Goal: Information Seeking & Learning: Learn about a topic

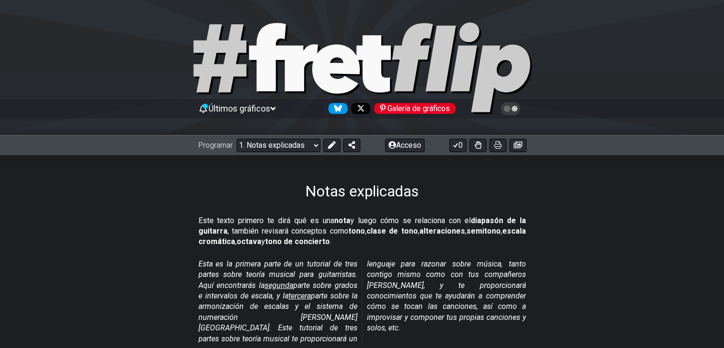
click at [397, 261] on font "parte sobre la armonización de escalas y el sistema de numeración de Nashville.…" at bounding box center [363, 301] width 328 height 84
click at [286, 143] on select "¡Bienvenido a #fretflip! Preajuste inicial Preajuste personalizado Pentatónica …" at bounding box center [279, 145] width 84 height 13
click at [498, 241] on p "Este texto primero te dirá qué es una nota y luego cómo se relaciona con el dia…" at bounding box center [363, 231] width 328 height 32
click at [303, 145] on select "¡Bienvenido a #fretflip! Preajuste inicial Preajuste personalizado Pentatónica …" at bounding box center [279, 145] width 84 height 13
click at [299, 141] on select "¡Bienvenido a #fretflip! Preajuste inicial Preajuste personalizado Pentatónica …" at bounding box center [279, 145] width 84 height 13
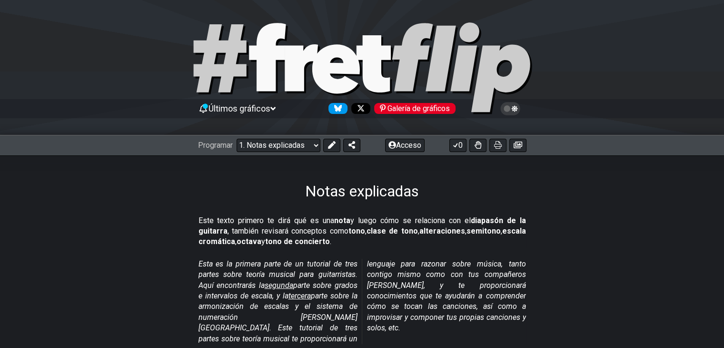
click at [484, 223] on font "diapasón de la guitarra" at bounding box center [363, 226] width 328 height 20
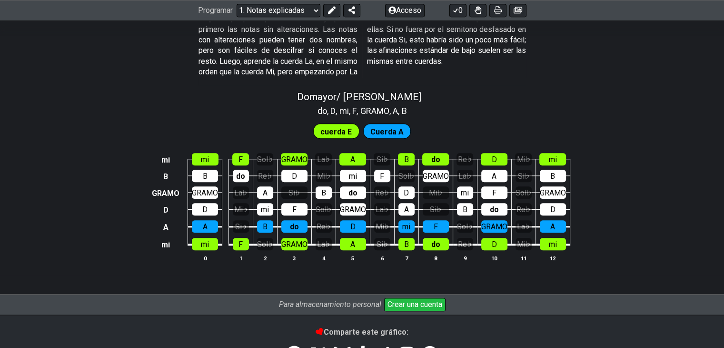
scroll to position [991, 0]
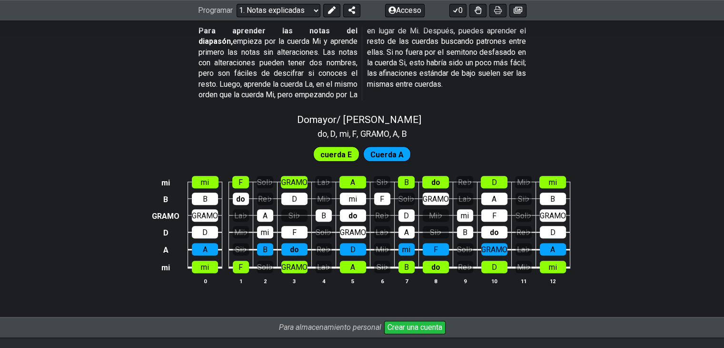
click at [333, 150] on font "cuerda E" at bounding box center [336, 154] width 31 height 9
click at [386, 150] on font "Cuerda A" at bounding box center [387, 154] width 33 height 9
click at [195, 176] on div "mi" at bounding box center [205, 182] width 27 height 12
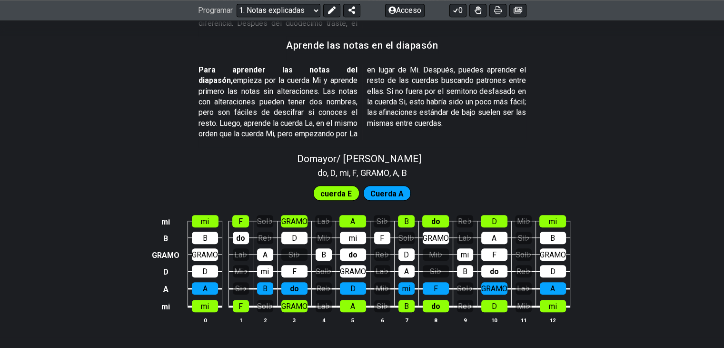
scroll to position [859, 0]
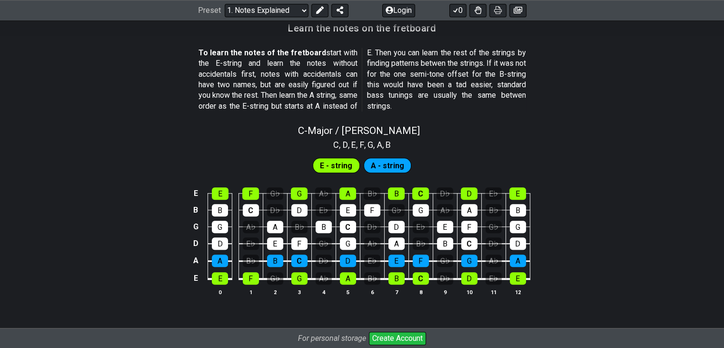
click at [416, 84] on p "To learn the notes of the fretboard start with the E-string and learn the notes…" at bounding box center [363, 80] width 328 height 64
click at [462, 14] on button "0" at bounding box center [458, 10] width 17 height 13
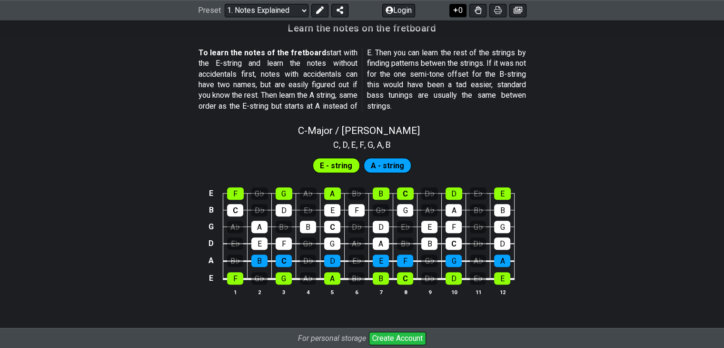
click at [462, 14] on button "0" at bounding box center [458, 10] width 17 height 13
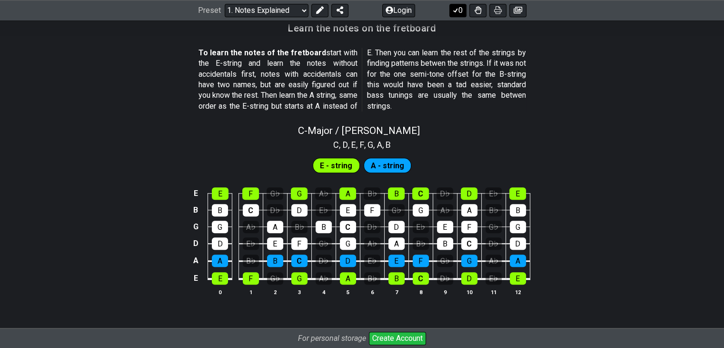
click at [462, 14] on button "0" at bounding box center [458, 10] width 17 height 13
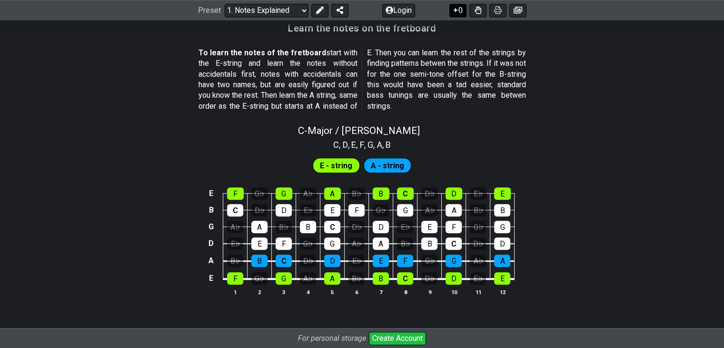
click at [460, 12] on button "0" at bounding box center [458, 10] width 17 height 13
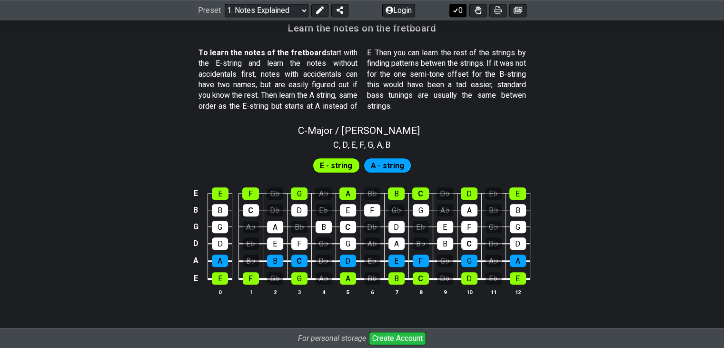
click at [459, 5] on button "0" at bounding box center [458, 10] width 17 height 13
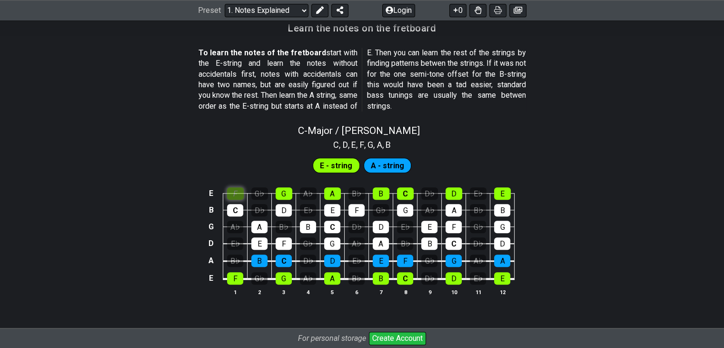
click at [241, 193] on div "F" at bounding box center [235, 193] width 17 height 12
click at [233, 192] on div "F" at bounding box center [235, 193] width 17 height 12
click at [232, 211] on div "C" at bounding box center [235, 210] width 16 height 12
click at [232, 221] on div "A♭" at bounding box center [235, 227] width 16 height 12
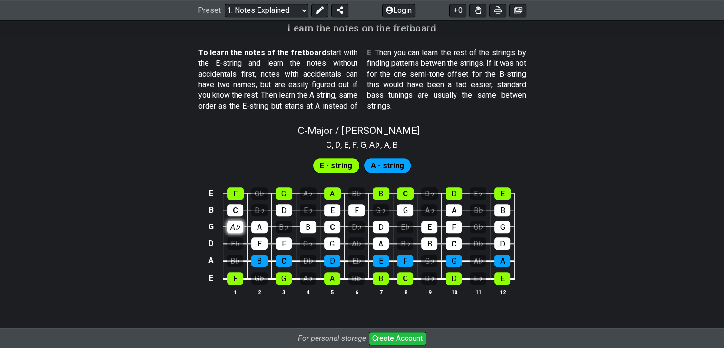
click at [234, 224] on div "A♭" at bounding box center [235, 227] width 16 height 12
click at [236, 209] on div "C" at bounding box center [235, 210] width 16 height 12
click at [237, 193] on div "F" at bounding box center [235, 193] width 17 height 12
click at [240, 283] on table "E F G♭ G A♭ A B♭ B C D♭ D E♭ E B C D♭ D E♭ E F G♭ G A♭ A B♭ B G A♭ A B♭ B C D♭ …" at bounding box center [361, 233] width 310 height 112
click at [239, 275] on div "F" at bounding box center [235, 278] width 16 height 12
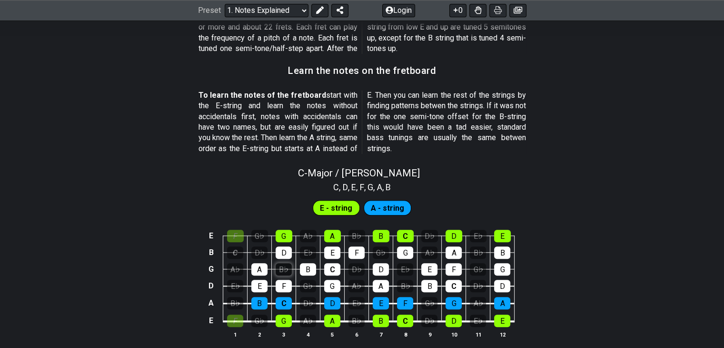
scroll to position [812, 0]
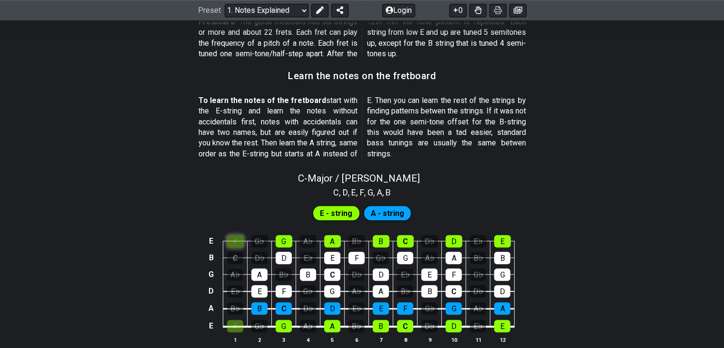
click at [232, 241] on div "F" at bounding box center [235, 241] width 17 height 12
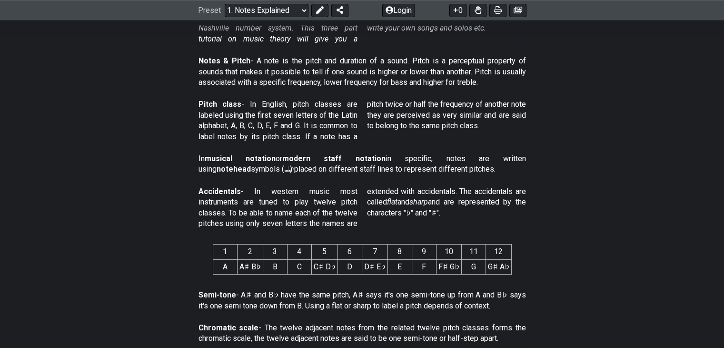
scroll to position [0, 0]
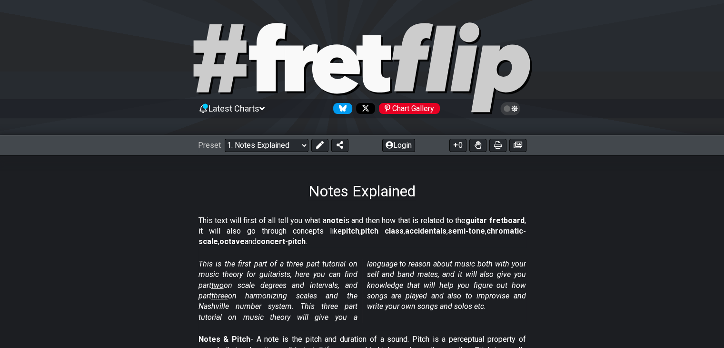
drag, startPoint x: 478, startPoint y: 288, endPoint x: 451, endPoint y: 140, distance: 150.1
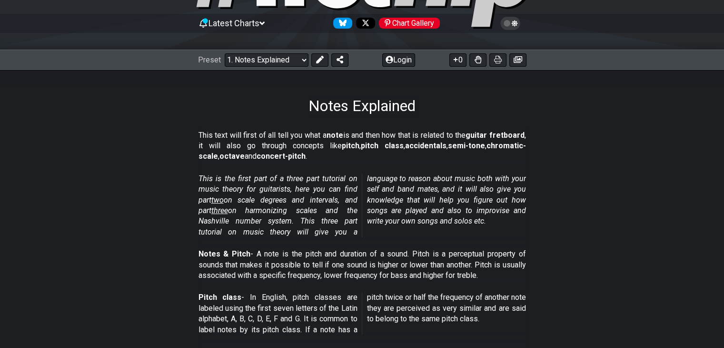
scroll to position [95, 0]
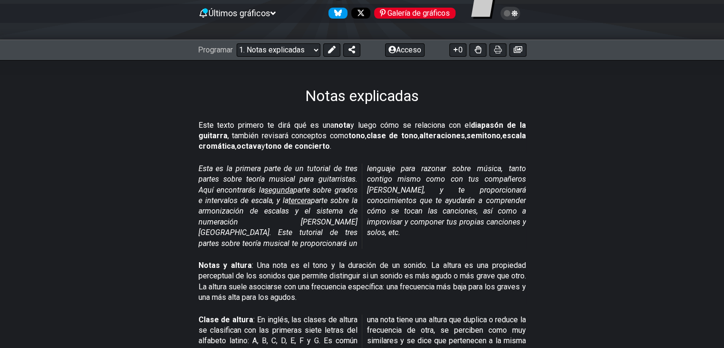
click at [364, 165] on span "Esta es la primera parte de un tutorial de tres partes sobre teoría musical par…" at bounding box center [363, 205] width 328 height 85
click at [387, 149] on p "Este texto primero te dirá qué es una nota y luego cómo se relaciona con el dia…" at bounding box center [363, 136] width 328 height 32
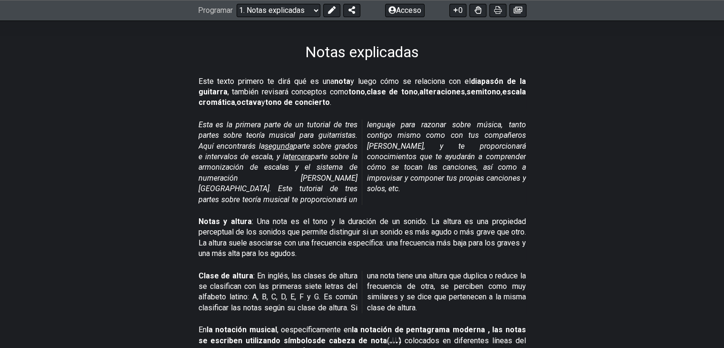
scroll to position [143, 0]
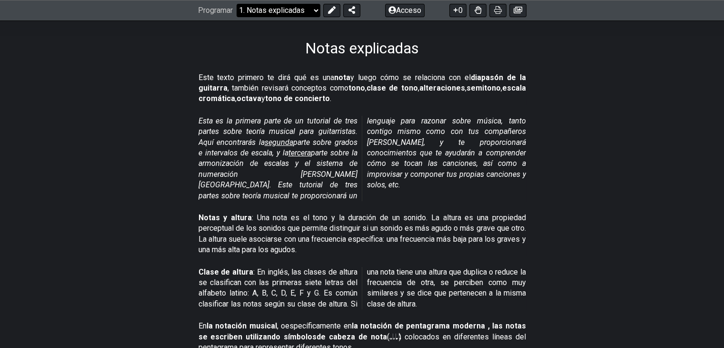
click at [294, 4] on select "¡Bienvenido a #fretflip! Preajuste inicial Preajuste personalizado Pentatónica …" at bounding box center [279, 10] width 84 height 13
click at [237, 4] on select "¡Bienvenido a #fretflip! Preajuste inicial Preajuste personalizado Pentatónica …" at bounding box center [279, 10] width 84 height 13
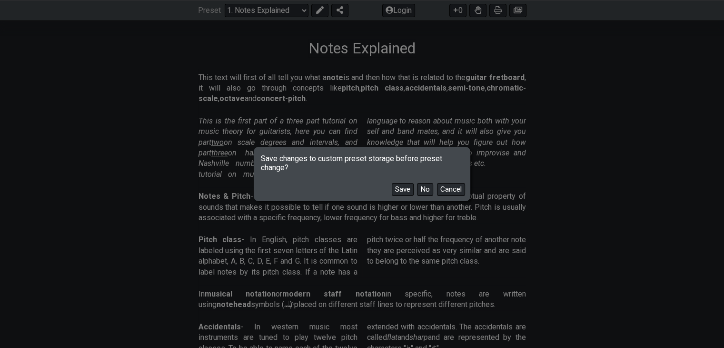
click at [398, 172] on div "Save No Cancel" at bounding box center [362, 186] width 213 height 28
click at [423, 192] on button "No" at bounding box center [425, 189] width 16 height 13
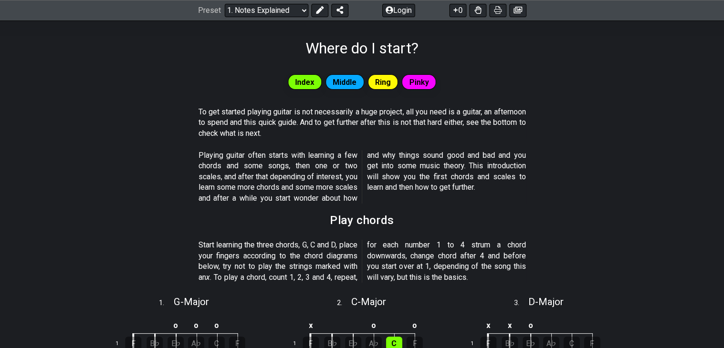
select select "/beginner-guitar"
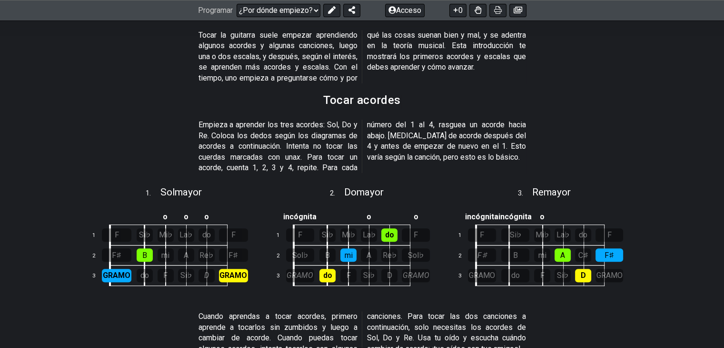
scroll to position [154, 0]
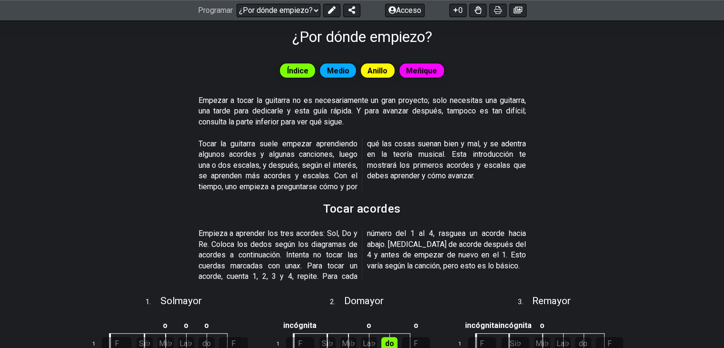
click at [502, 187] on span "Tocar la guitarra suele empezar aprendiendo algunos acordes y algunas canciones…" at bounding box center [363, 165] width 328 height 53
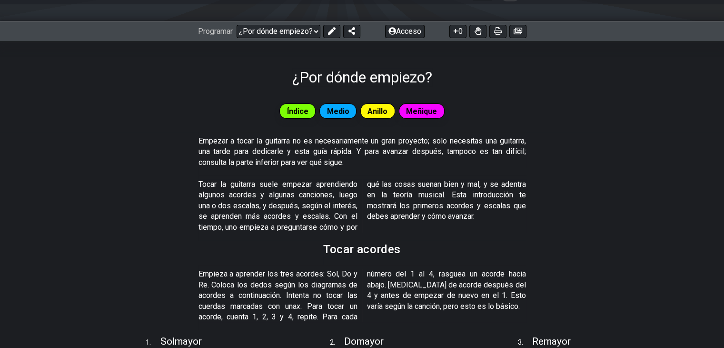
scroll to position [107, 0]
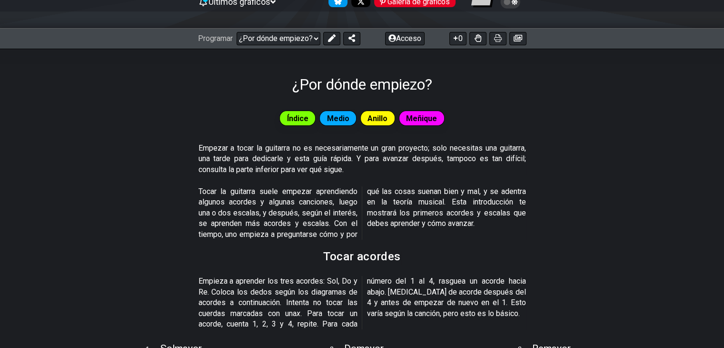
click at [307, 116] on font "Índice" at bounding box center [297, 118] width 21 height 9
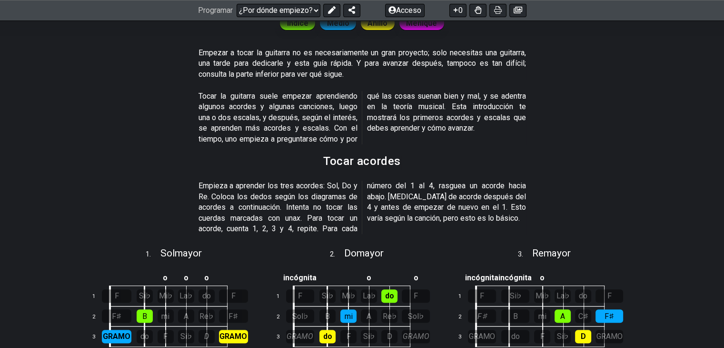
scroll to position [250, 0]
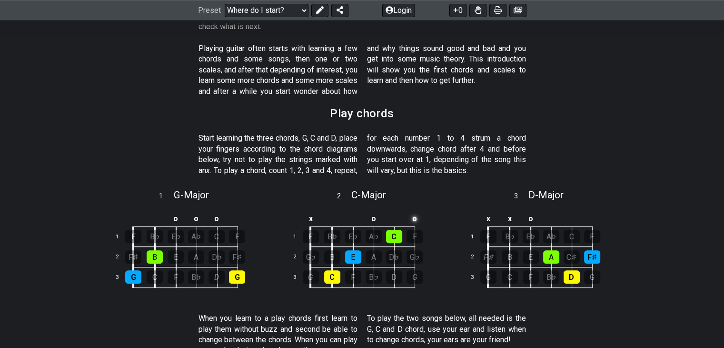
click at [420, 220] on td "o" at bounding box center [414, 219] width 20 height 16
click at [376, 219] on td "o" at bounding box center [373, 219] width 20 height 16
click at [314, 216] on td "x" at bounding box center [311, 219] width 22 height 16
click at [314, 216] on td "o" at bounding box center [311, 219] width 22 height 16
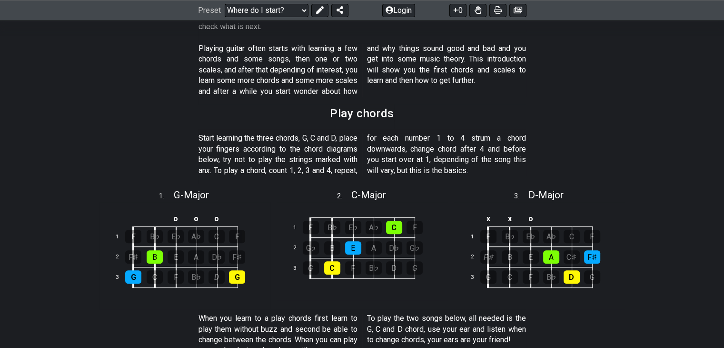
click at [311, 211] on td at bounding box center [311, 214] width 22 height 7
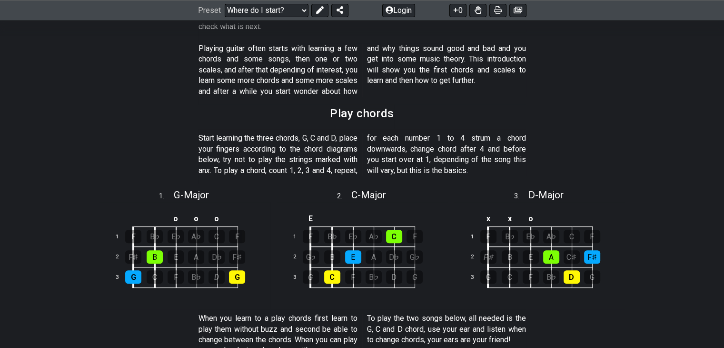
click at [333, 216] on td at bounding box center [331, 219] width 21 height 16
click at [337, 217] on td "A" at bounding box center [331, 219] width 21 height 16
click at [334, 217] on td "x" at bounding box center [331, 219] width 21 height 16
click at [334, 218] on td "o" at bounding box center [331, 219] width 21 height 16
click at [307, 219] on td "E" at bounding box center [311, 219] width 22 height 16
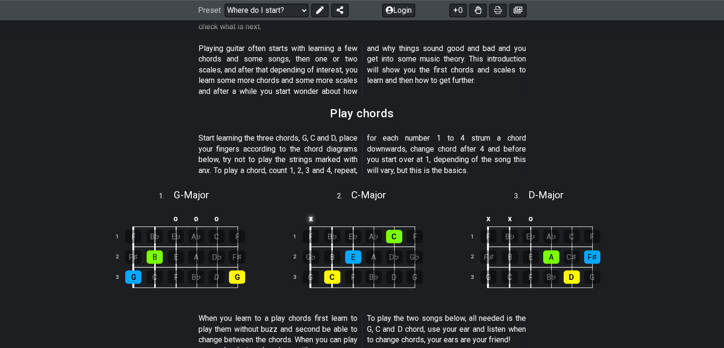
click at [307, 219] on td "x" at bounding box center [311, 219] width 22 height 16
click at [307, 219] on td "o" at bounding box center [311, 219] width 22 height 16
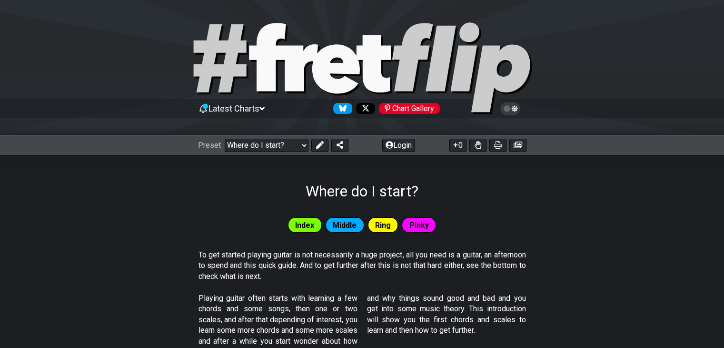
drag, startPoint x: 128, startPoint y: 205, endPoint x: 133, endPoint y: 78, distance: 126.8
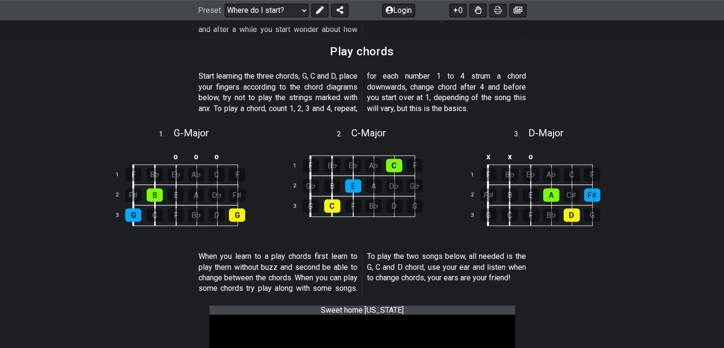
scroll to position [191, 0]
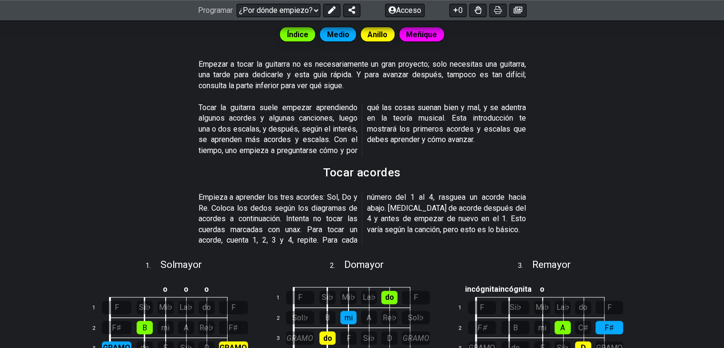
click at [295, 122] on font "Tocar la guitarra suele empezar aprendiendo algunos acordes y algunas canciones…" at bounding box center [363, 129] width 328 height 52
click at [322, 192] on font ". Para tocar un acorde, cuenta 1, 2, 3 y 4, repite. Para cada número del 1 al 4…" at bounding box center [363, 218] width 328 height 52
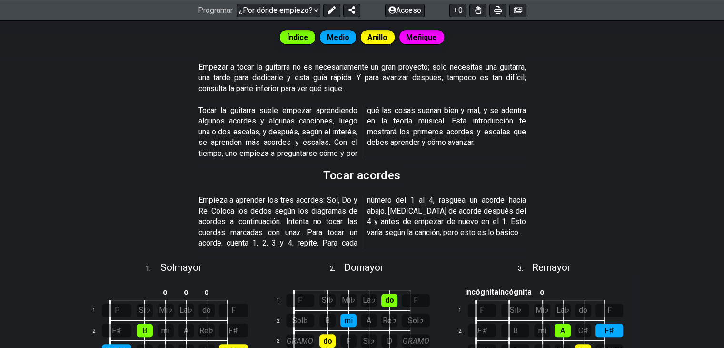
scroll to position [235, 0]
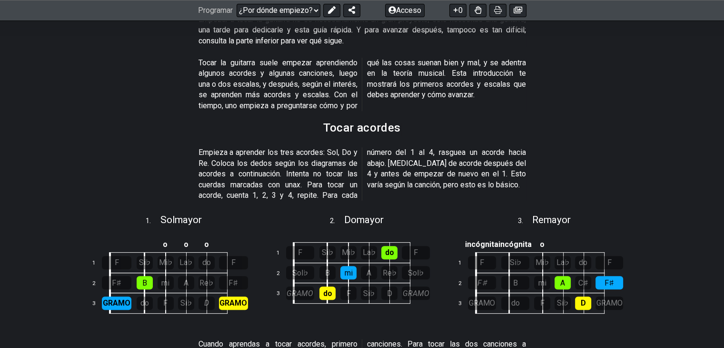
click at [357, 148] on span "Empieza a aprender los tres acordes: Sol, Do y Re. Coloca los dedos según los d…" at bounding box center [363, 173] width 328 height 53
drag, startPoint x: 292, startPoint y: 182, endPoint x: 272, endPoint y: 185, distance: 20.3
click at [272, 185] on font "Empieza a aprender los tres acordes: Sol, Do y Re. Coloca los dedos según los d…" at bounding box center [278, 168] width 159 height 41
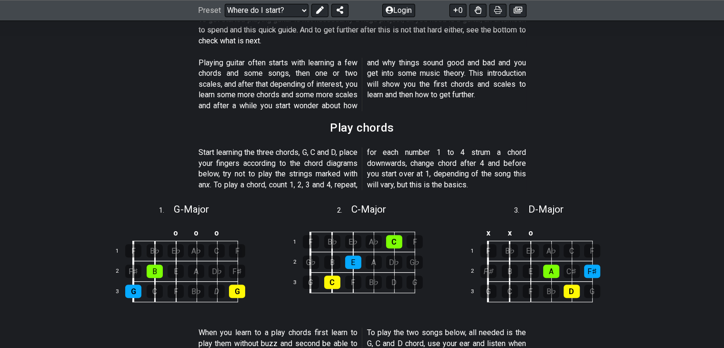
click at [390, 120] on div "Play chords" at bounding box center [362, 131] width 64 height 25
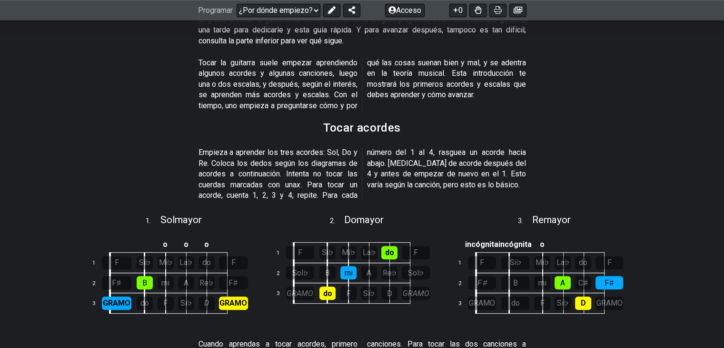
click at [328, 163] on font "Empieza a aprender los tres acordes: Sol, Do y Re. Coloca los dedos según los d…" at bounding box center [278, 168] width 159 height 41
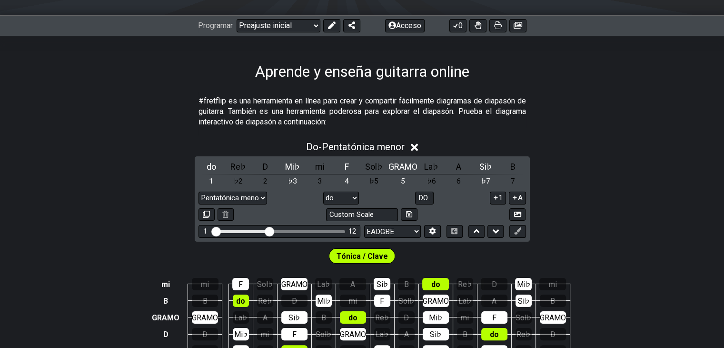
scroll to position [92, 0]
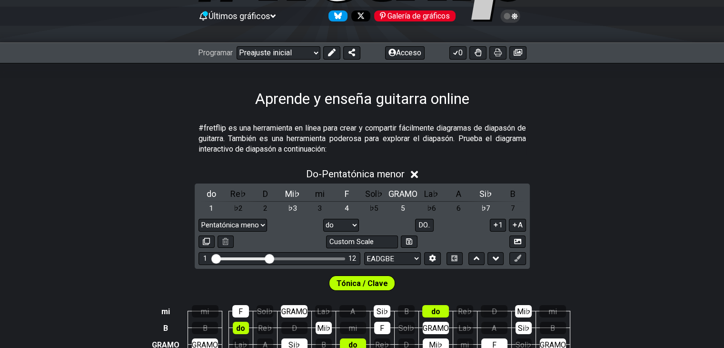
click at [354, 281] on font "Tónica / Clave" at bounding box center [362, 283] width 51 height 9
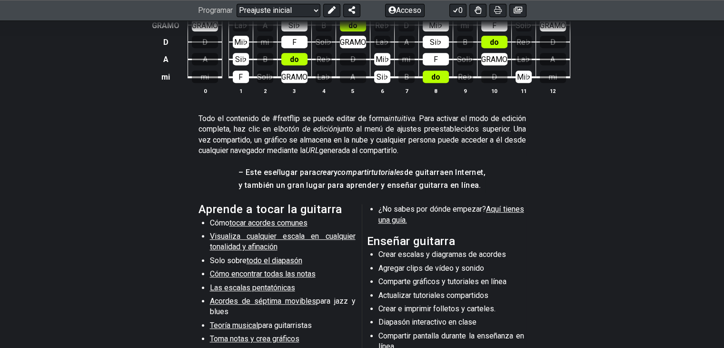
scroll to position [0, 0]
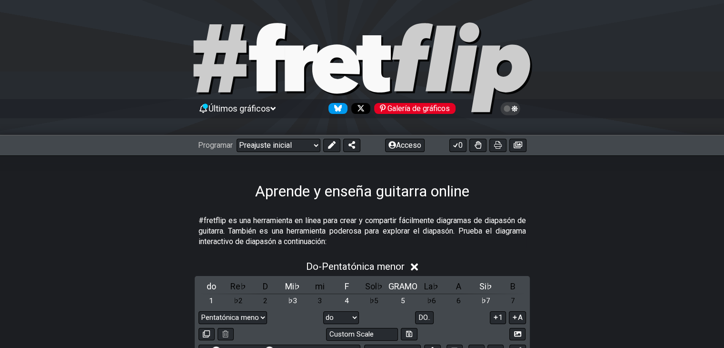
drag, startPoint x: 157, startPoint y: 175, endPoint x: 196, endPoint y: -32, distance: 210.9
click at [258, 146] on select "¡Bienvenido a #fretflip! Preajuste inicial Preajuste personalizado Pentatónica …" at bounding box center [279, 145] width 84 height 13
click at [237, 139] on select "¡Bienvenido a #fretflip! Preajuste inicial Preajuste personalizado Pentatónica …" at bounding box center [279, 145] width 84 height 13
select select "/beginner-guitar"
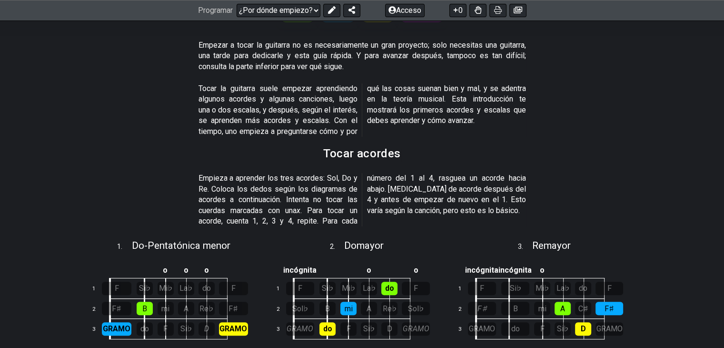
scroll to position [238, 0]
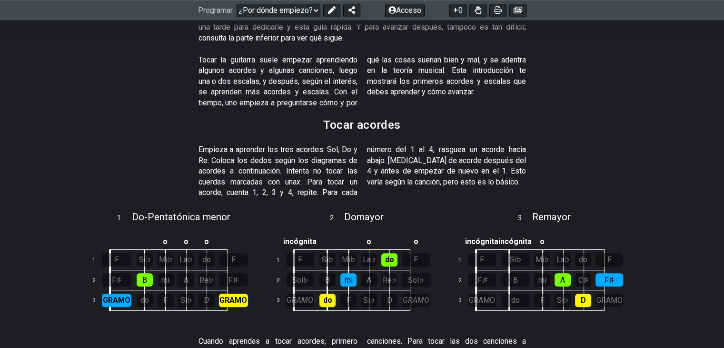
click at [460, 175] on font ". Para tocar un acorde, cuenta 1, 2, 3 y 4, repite. Para cada número del 1 al 4…" at bounding box center [363, 171] width 328 height 52
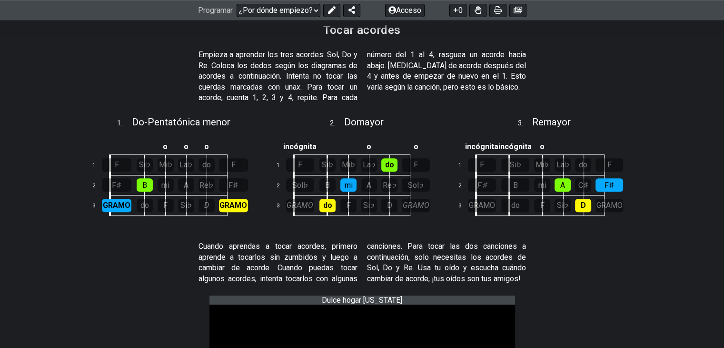
scroll to position [333, 0]
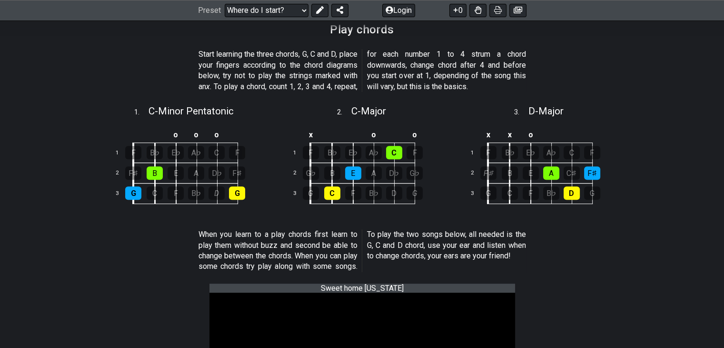
click at [461, 82] on p "Start learning the three chords, G, C and D, place your fingers according to th…" at bounding box center [363, 70] width 328 height 43
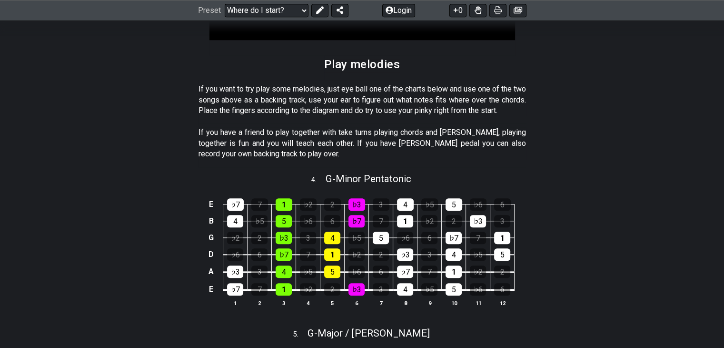
scroll to position [905, 0]
